Goal: Task Accomplishment & Management: Complete application form

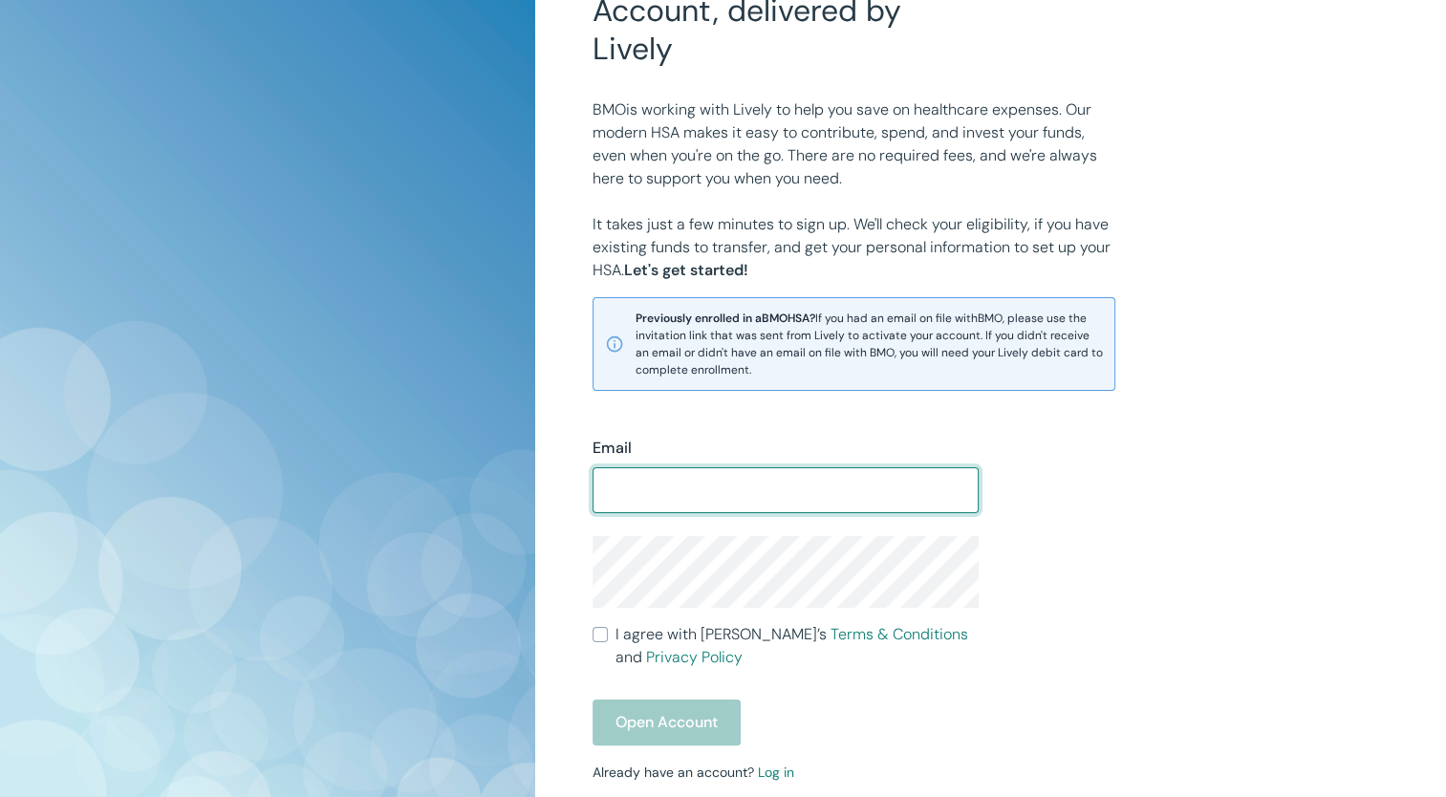
scroll to position [191, 0]
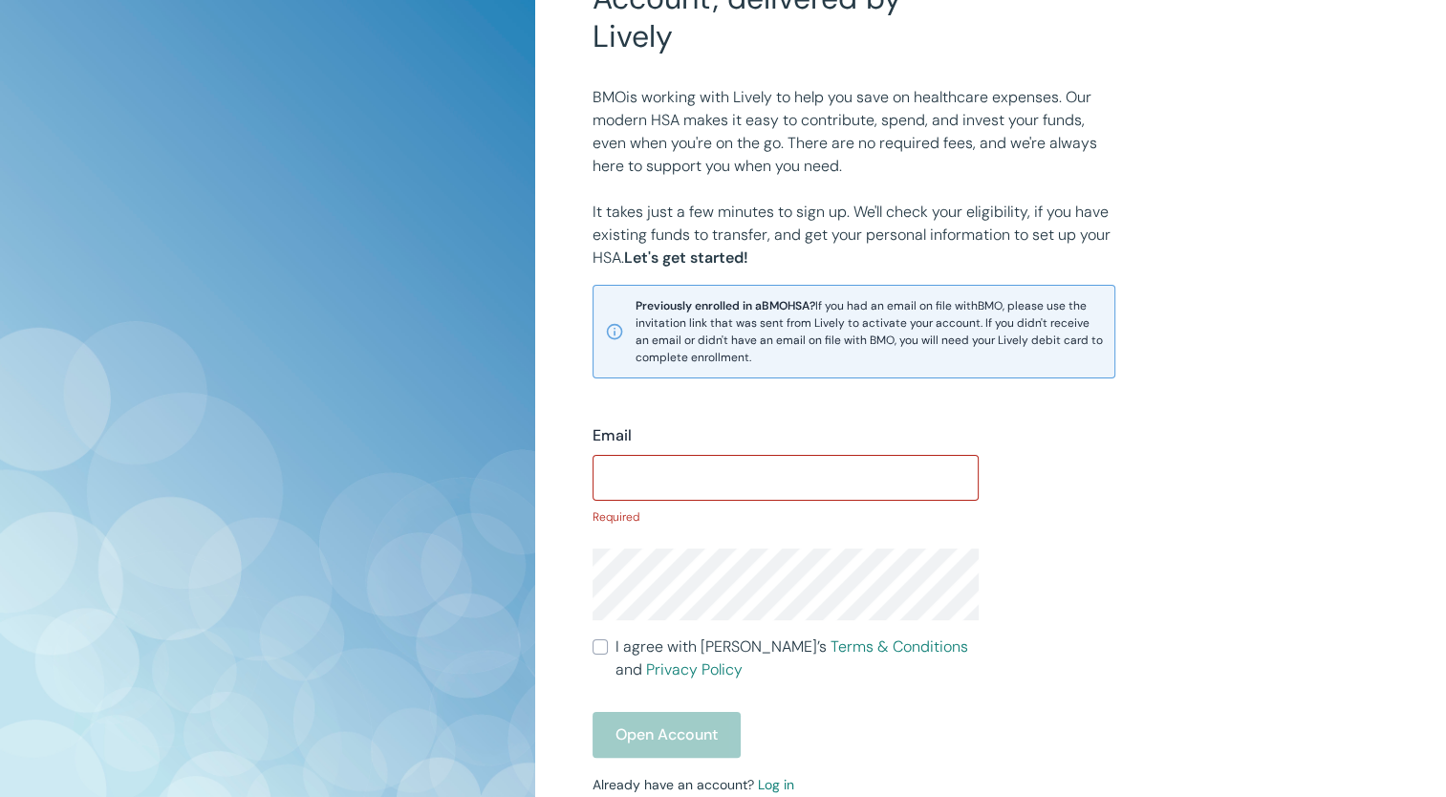
type input "[EMAIL_ADDRESS][DOMAIN_NAME]"
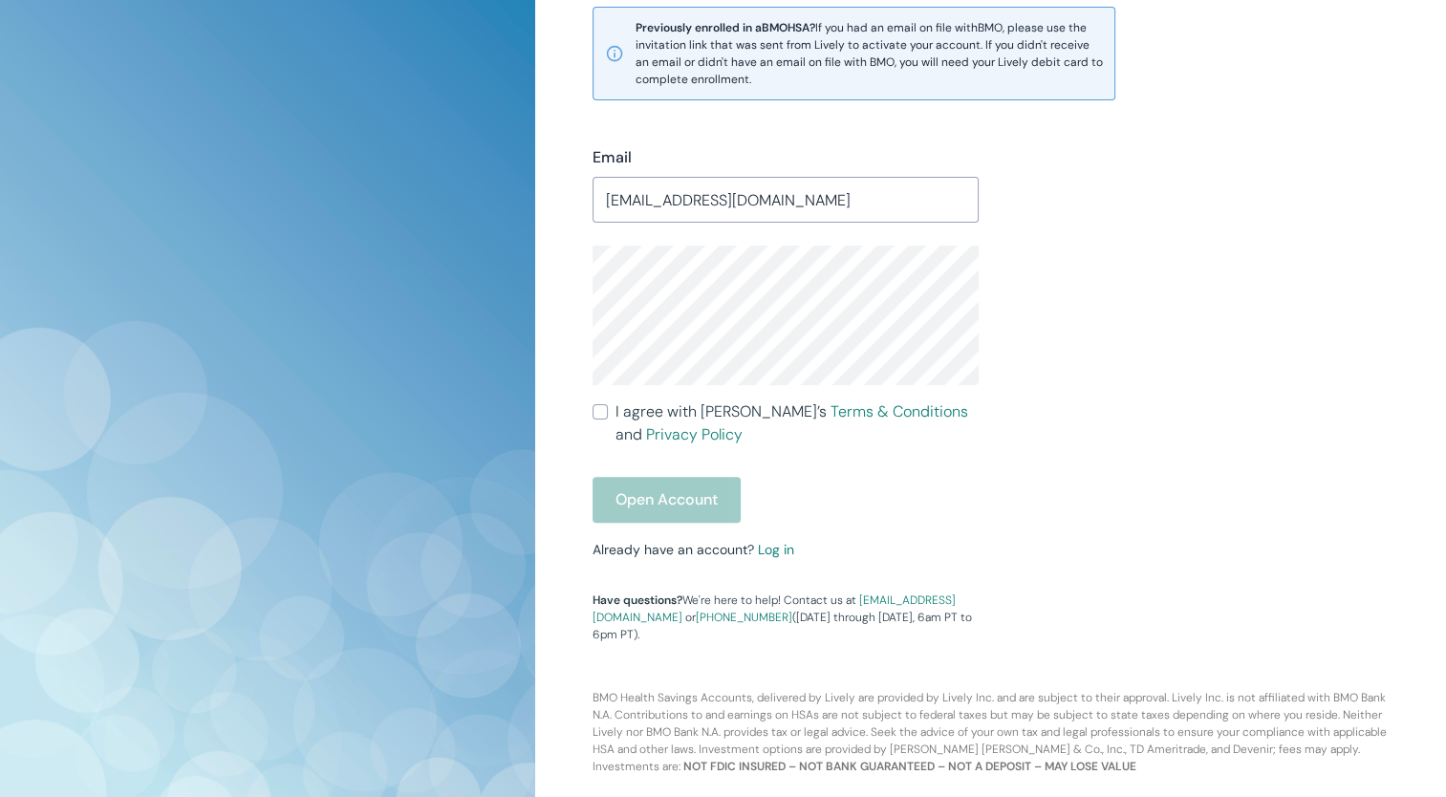
scroll to position [374, 0]
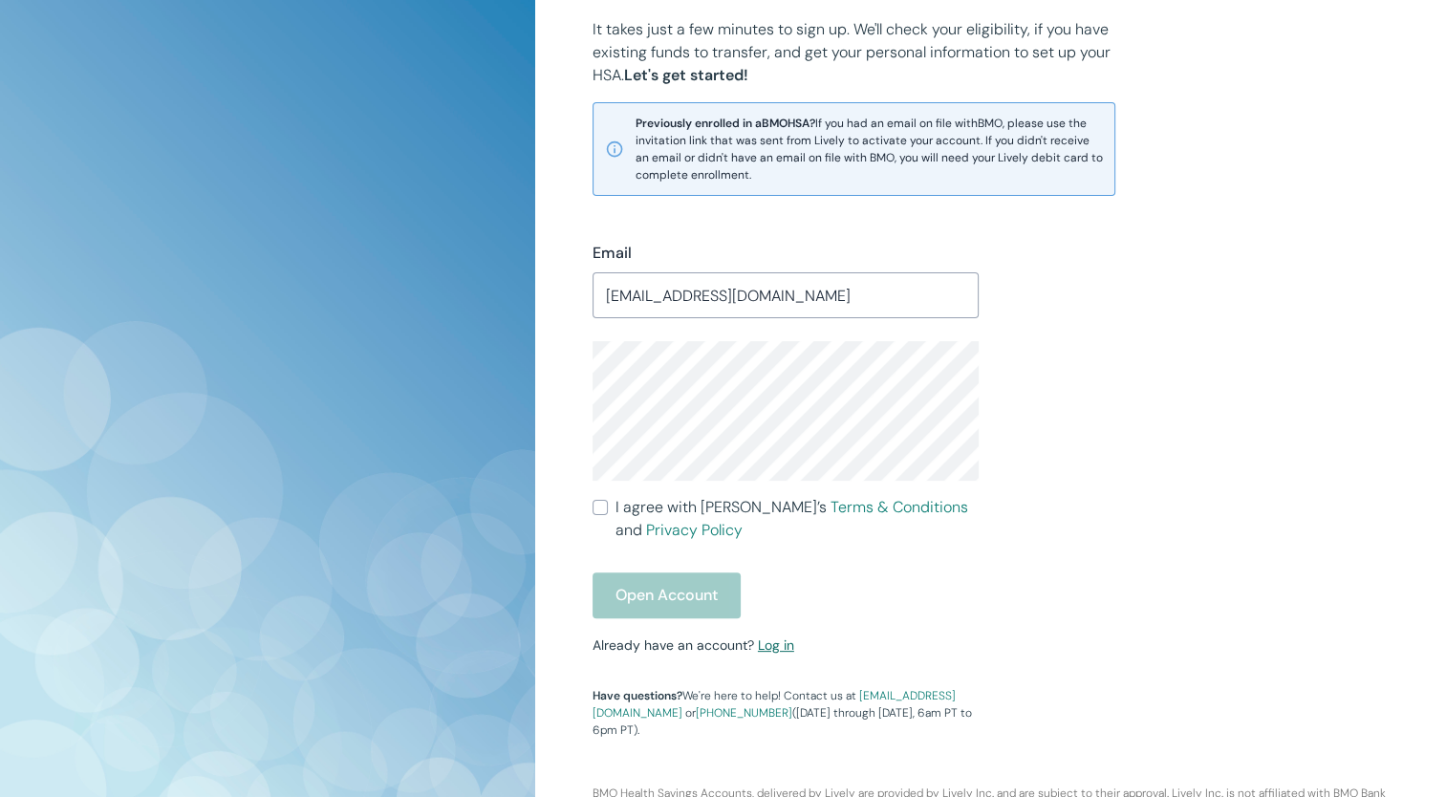
click at [779, 648] on link "Log in" at bounding box center [776, 645] width 36 height 17
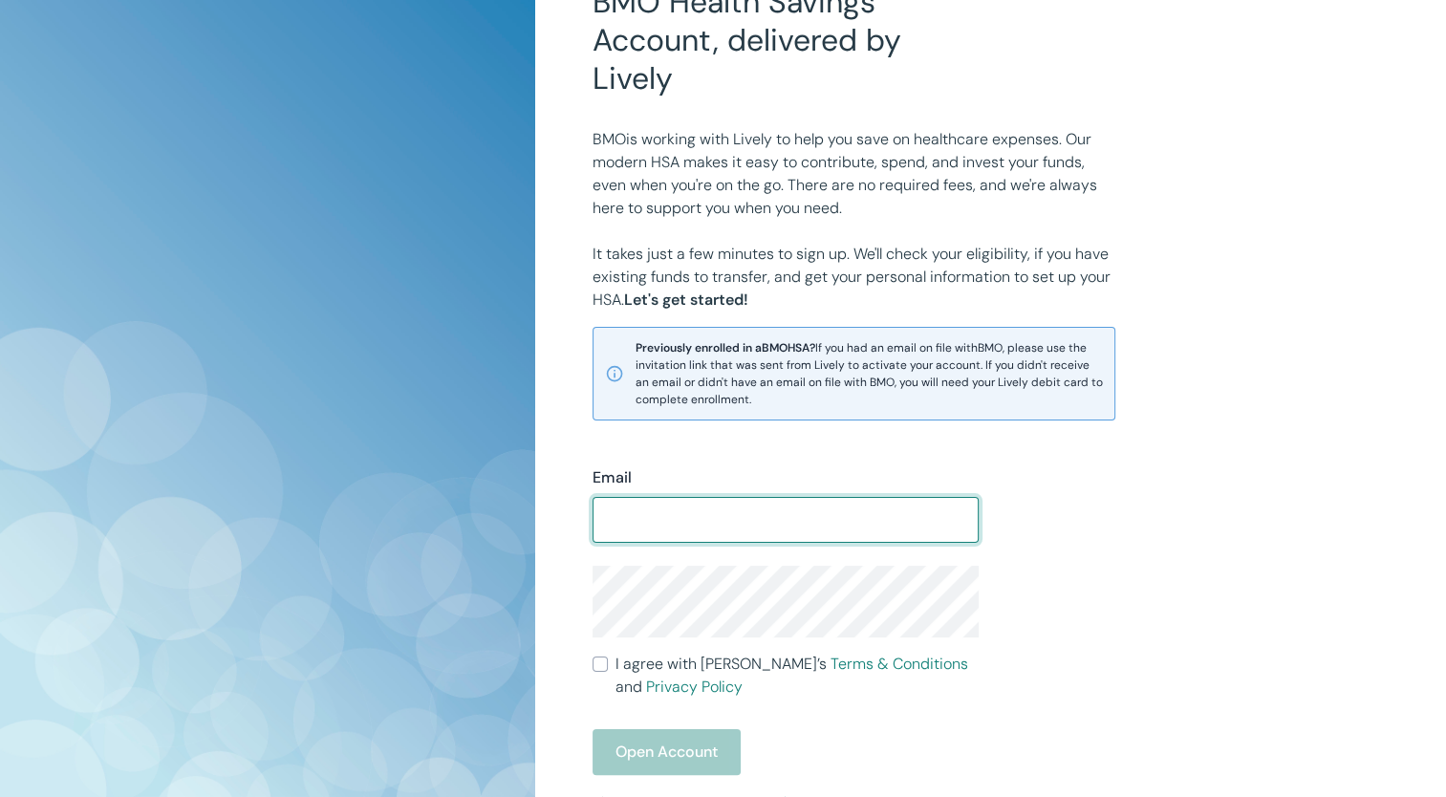
scroll to position [382, 0]
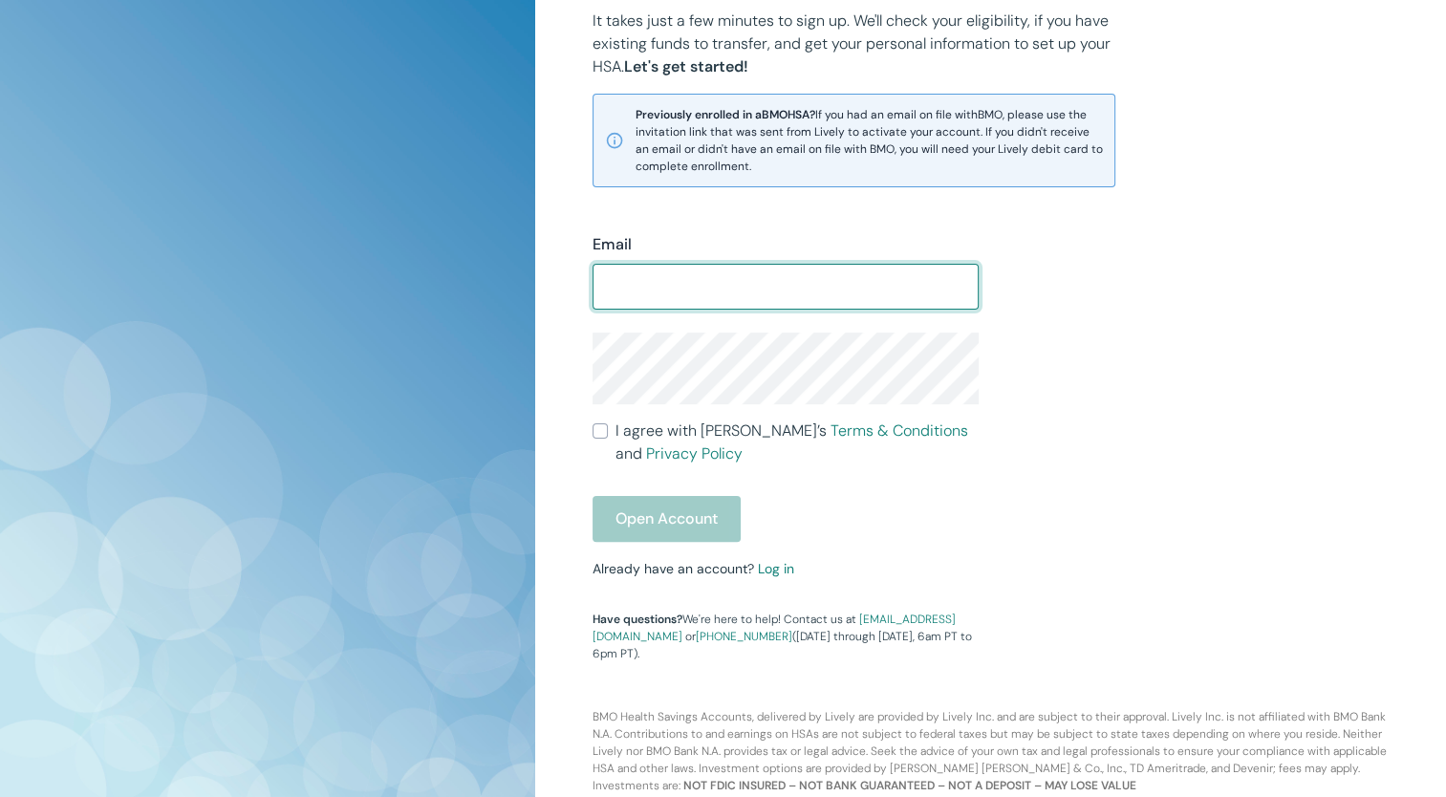
drag, startPoint x: 771, startPoint y: 579, endPoint x: 798, endPoint y: 576, distance: 28.0
click at [771, 579] on div "Email ​ I agree with Lively’s Terms & Conditions and Privacy Policy Open Accoun…" at bounding box center [775, 436] width 410 height 452
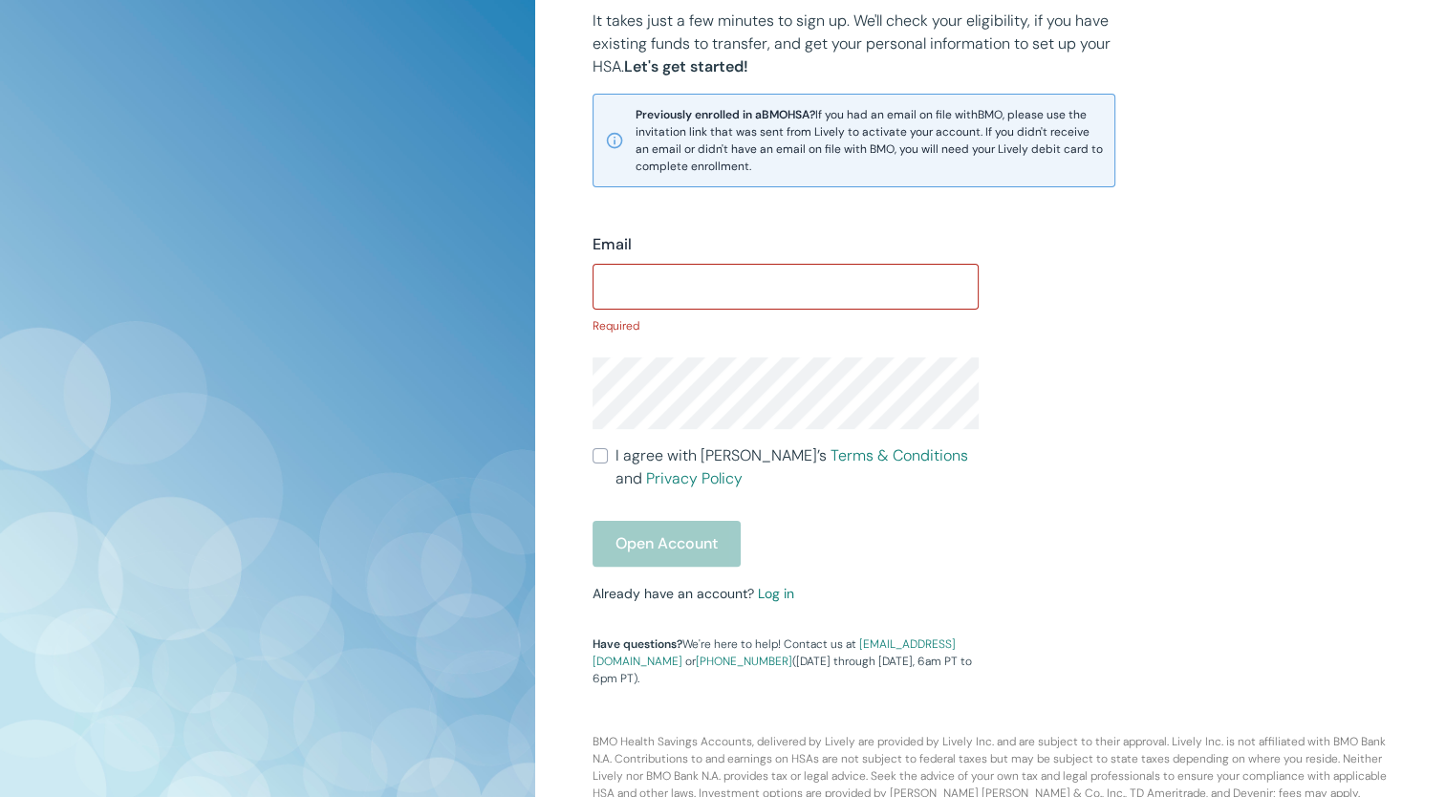
click at [690, 302] on input "Email" at bounding box center [786, 287] width 387 height 38
type input "[EMAIL_ADDRESS][DOMAIN_NAME]"
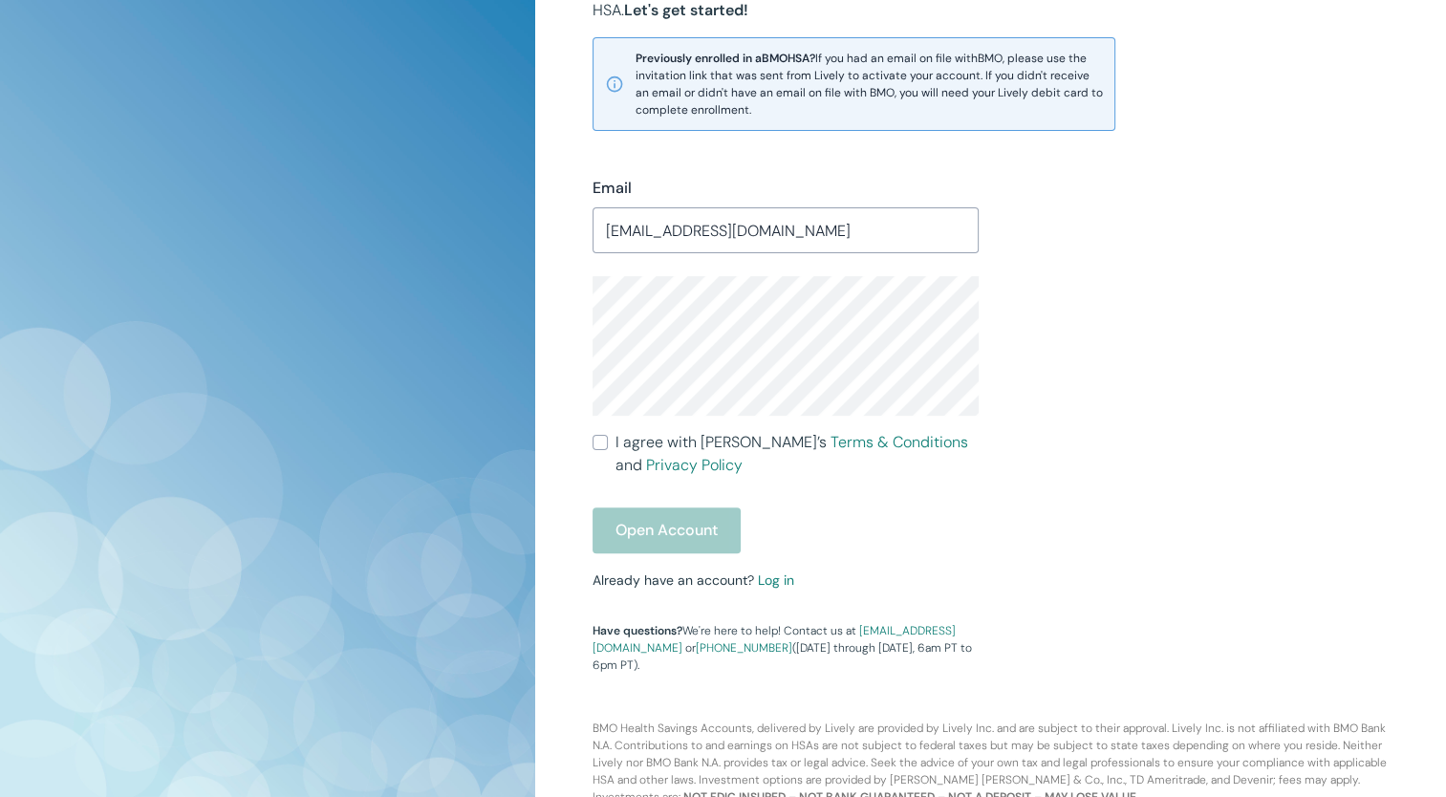
scroll to position [469, 0]
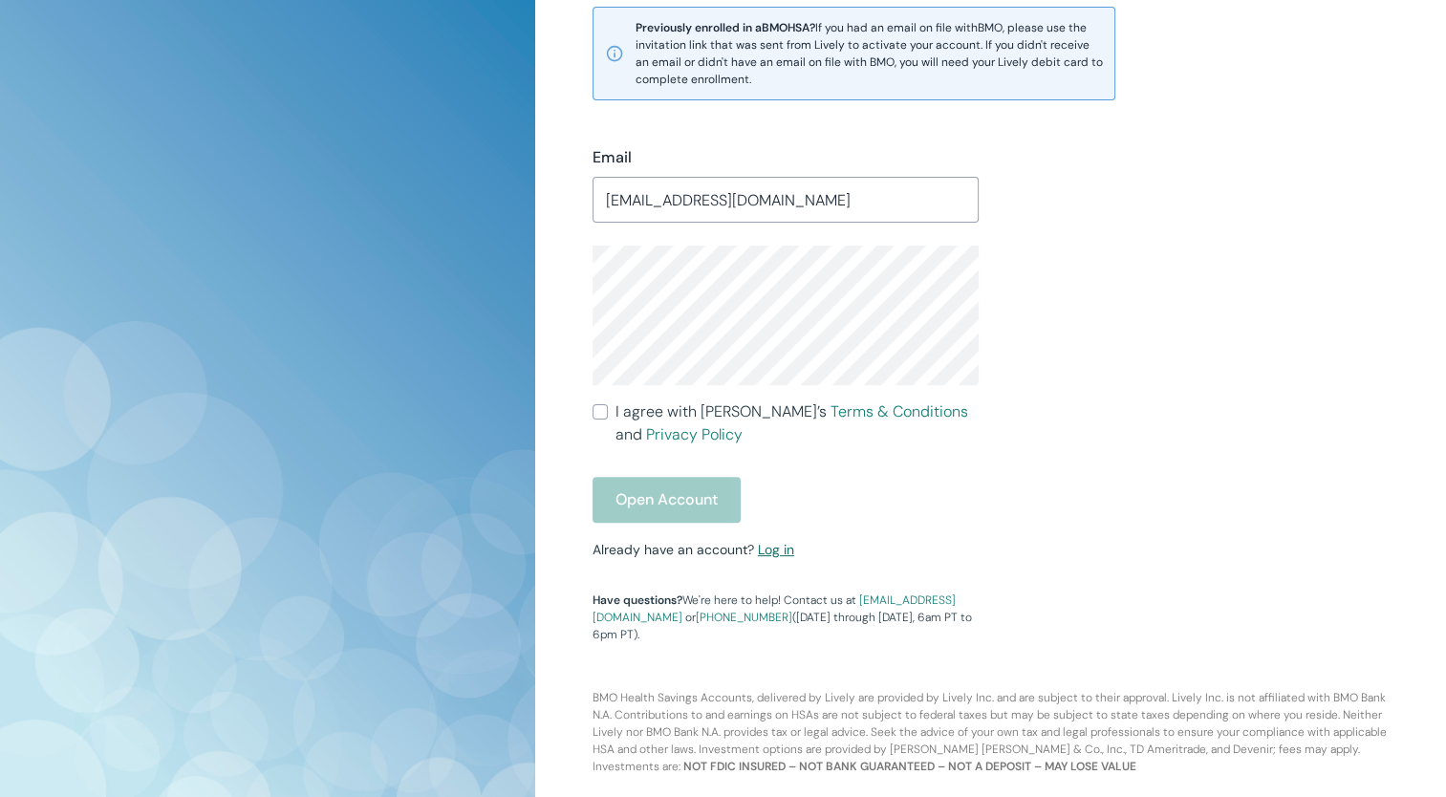
click at [779, 547] on link "Log in" at bounding box center [776, 549] width 36 height 17
